Goal: Navigation & Orientation: Find specific page/section

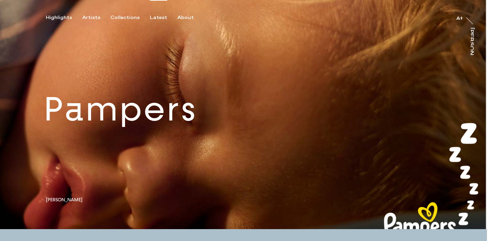
click at [160, 19] on div "Latest" at bounding box center [158, 18] width 17 height 6
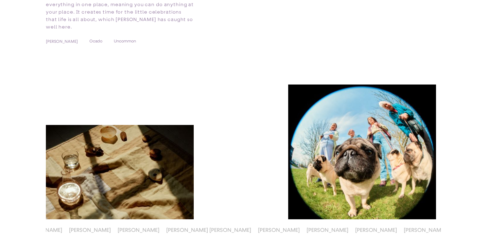
scroll to position [0, 115]
click at [266, 231] on span "[PERSON_NAME]" at bounding box center [287, 230] width 42 height 6
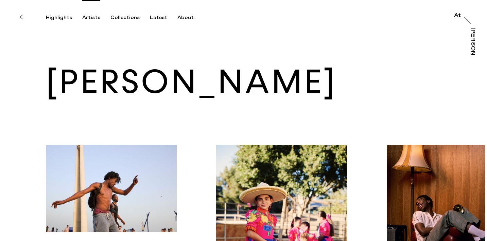
click at [84, 18] on div "Artists" at bounding box center [91, 18] width 18 height 6
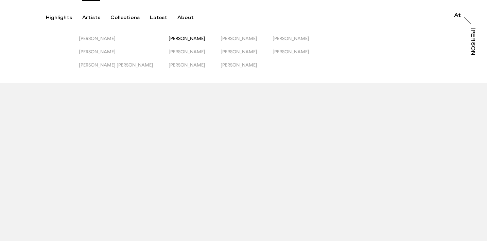
click at [169, 36] on span "[PERSON_NAME]" at bounding box center [187, 38] width 37 height 5
